Goal: Navigation & Orientation: Find specific page/section

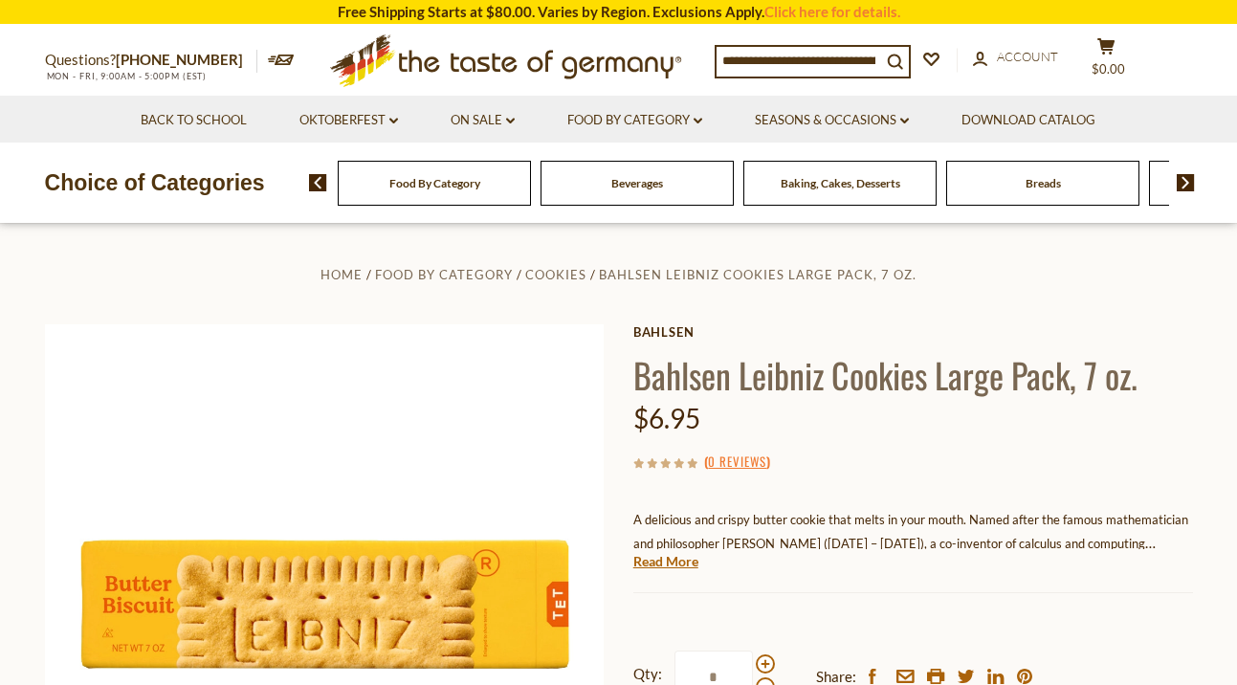
click at [486, 192] on div "Food By Category" at bounding box center [434, 183] width 193 height 45
click at [620, 129] on link "Food By Category dropdown_arrow" at bounding box center [634, 120] width 135 height 21
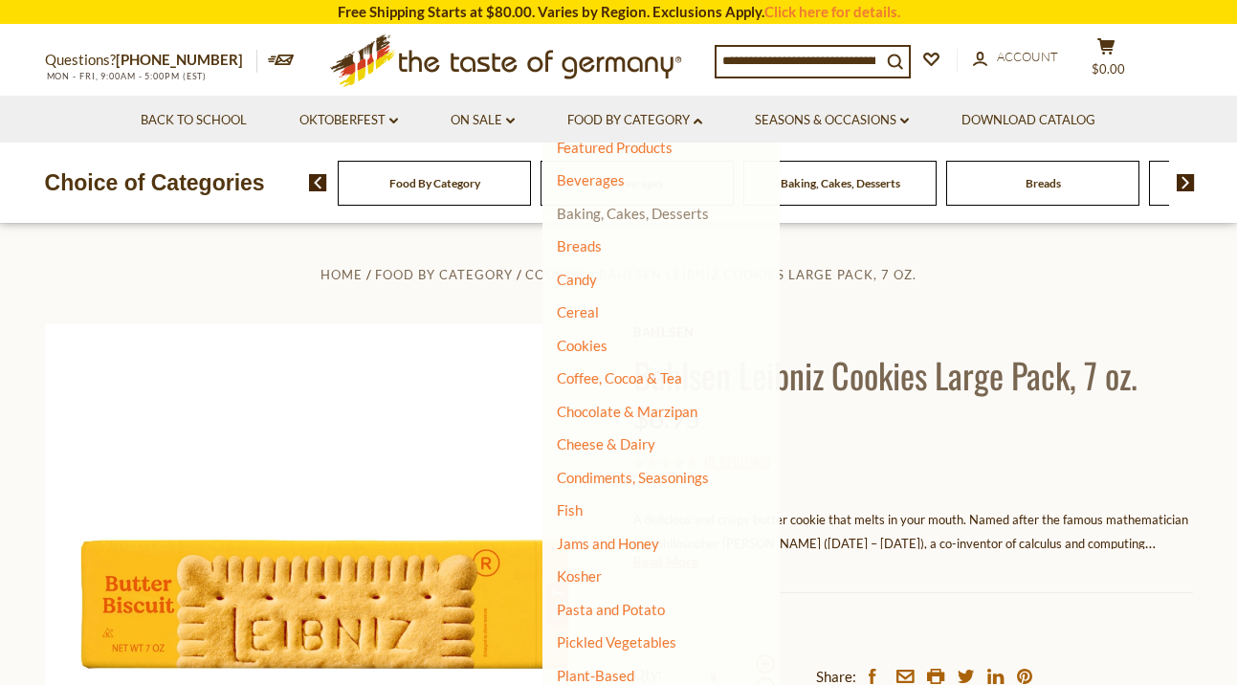
scroll to position [91, 0]
click at [587, 347] on link "Cookies" at bounding box center [582, 343] width 51 height 17
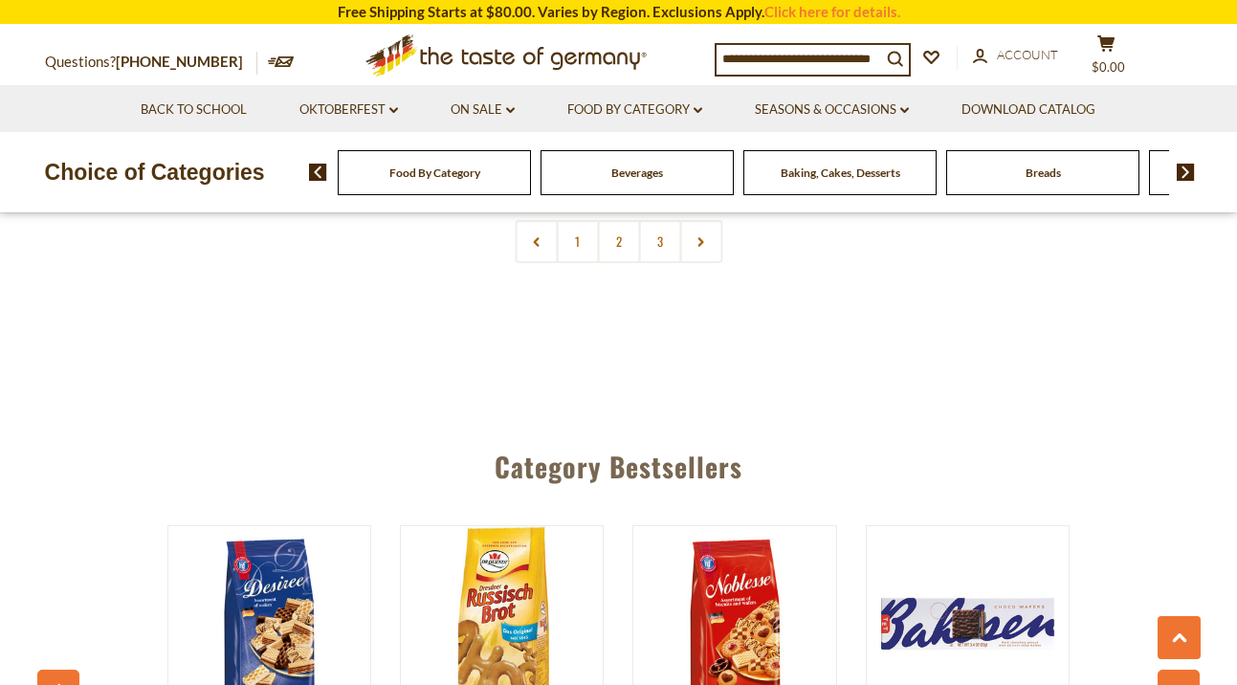
scroll to position [4720, 0]
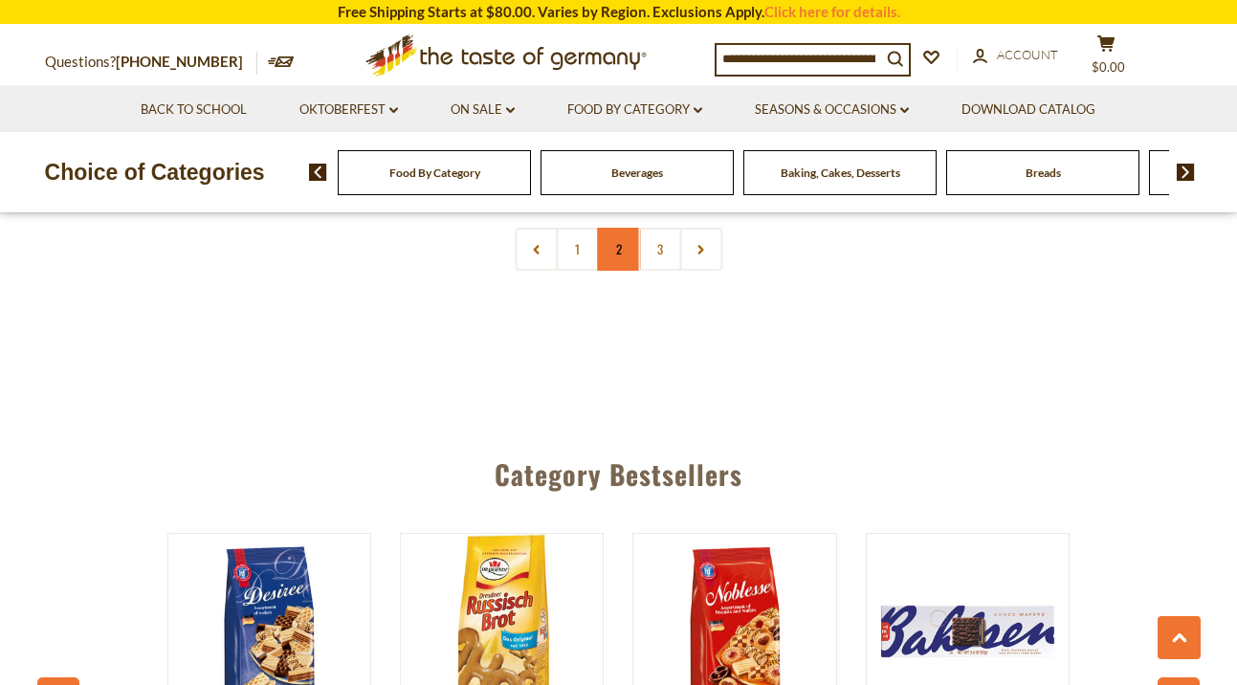
click at [618, 255] on link "2" at bounding box center [618, 249] width 43 height 43
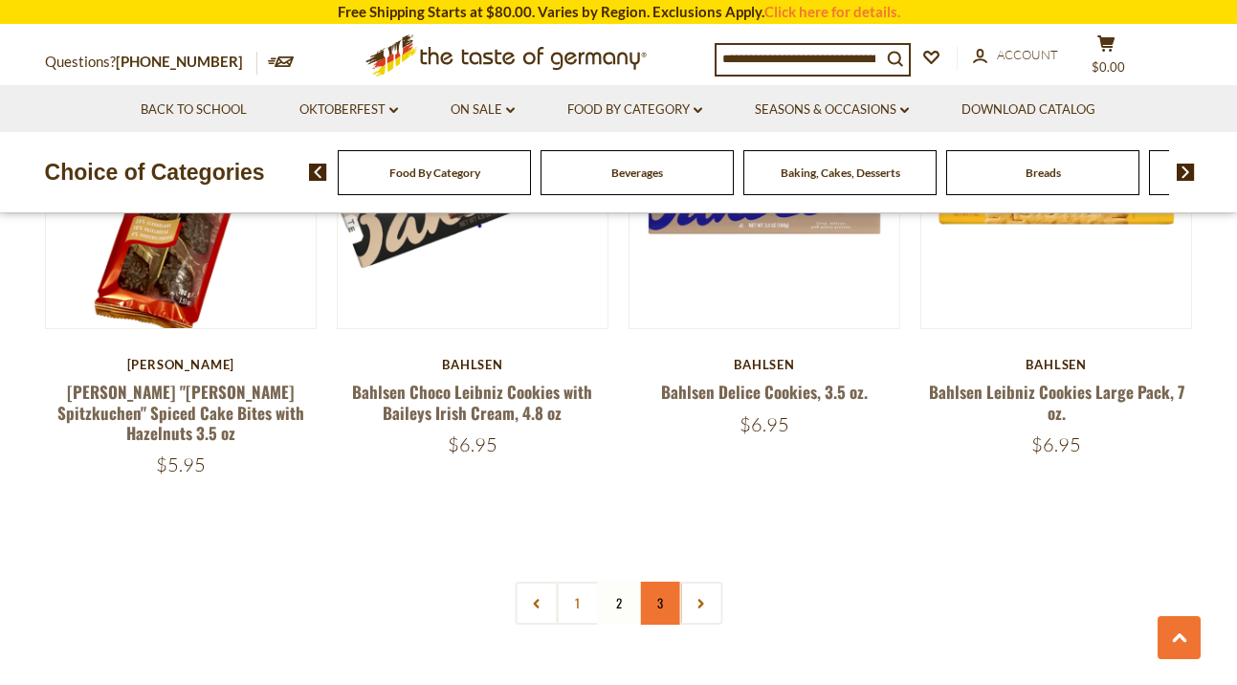
click at [659, 581] on link "3" at bounding box center [659, 602] width 43 height 43
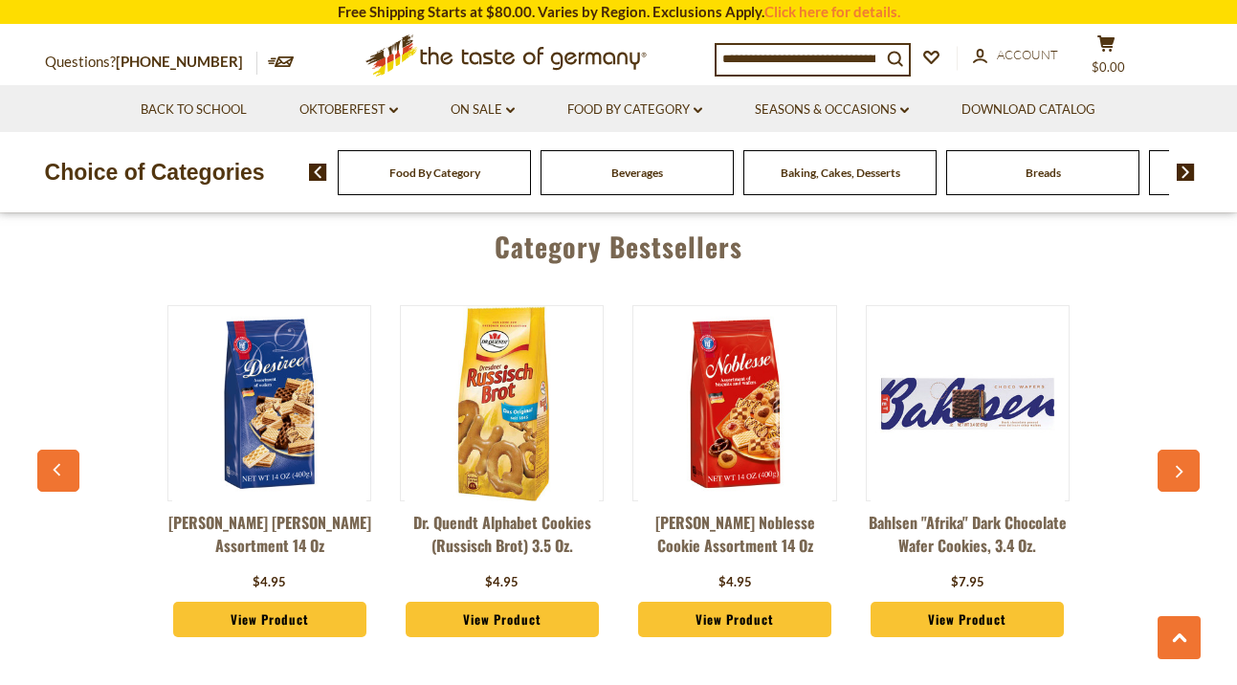
scroll to position [2238, 0]
